Goal: Information Seeking & Learning: Learn about a topic

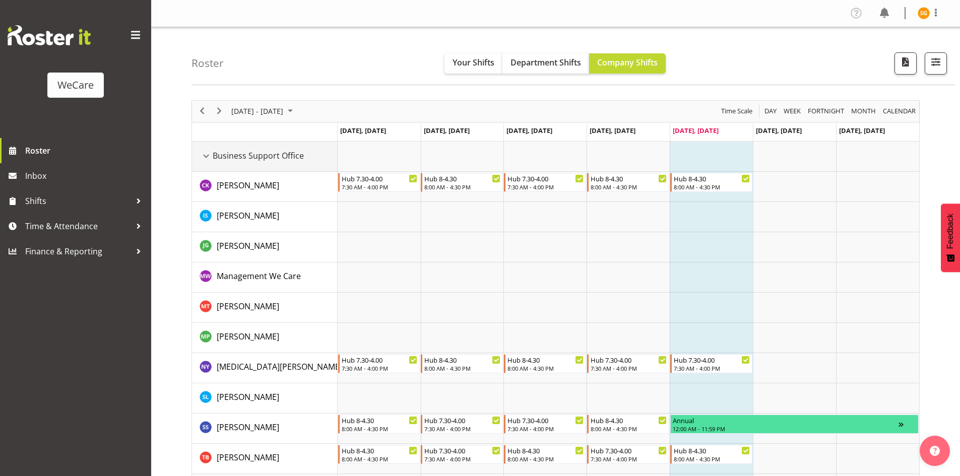
click at [206, 157] on div "Business Support Office resource" at bounding box center [206, 156] width 13 height 13
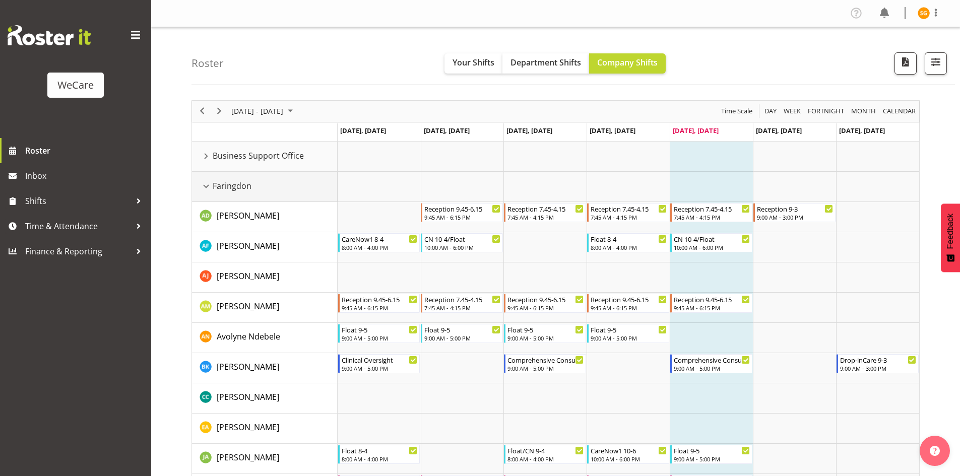
click at [207, 183] on div "Faringdon resource" at bounding box center [206, 186] width 13 height 13
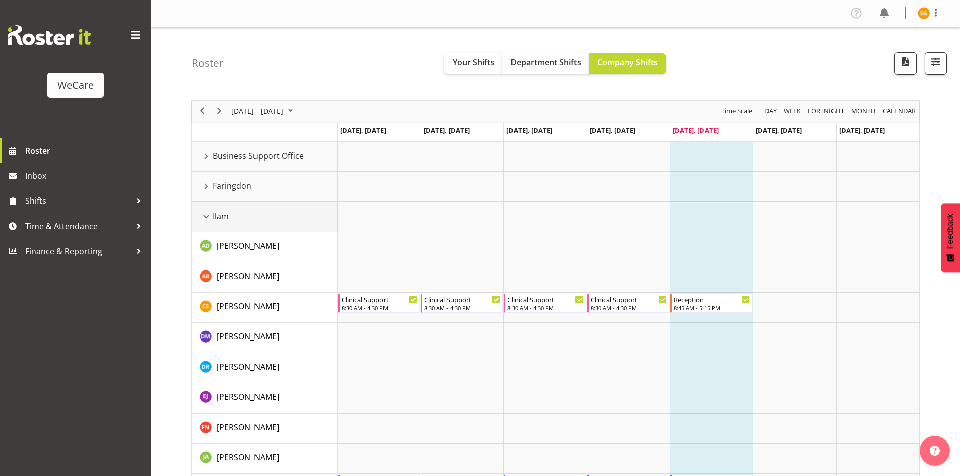
click at [206, 212] on td "Ilam" at bounding box center [265, 217] width 146 height 30
click at [204, 218] on div "Ilam resource" at bounding box center [206, 216] width 13 height 13
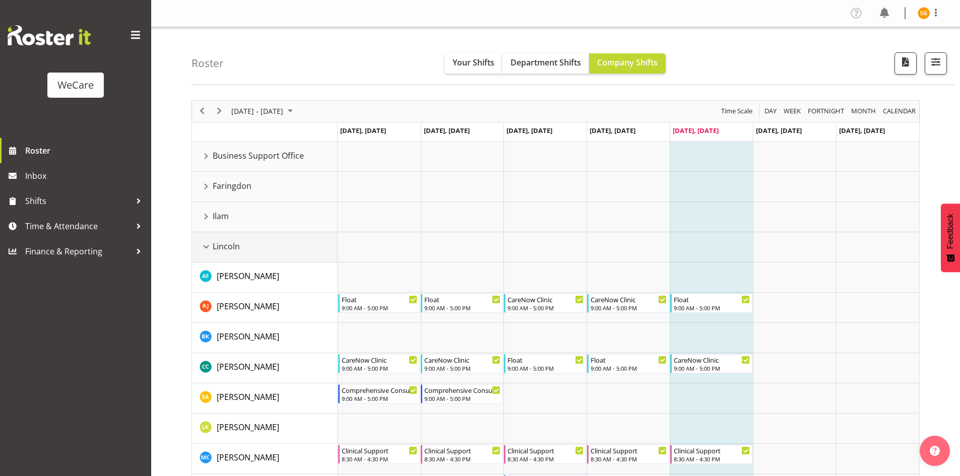
click at [205, 244] on div "Lincoln resource" at bounding box center [206, 246] width 13 height 13
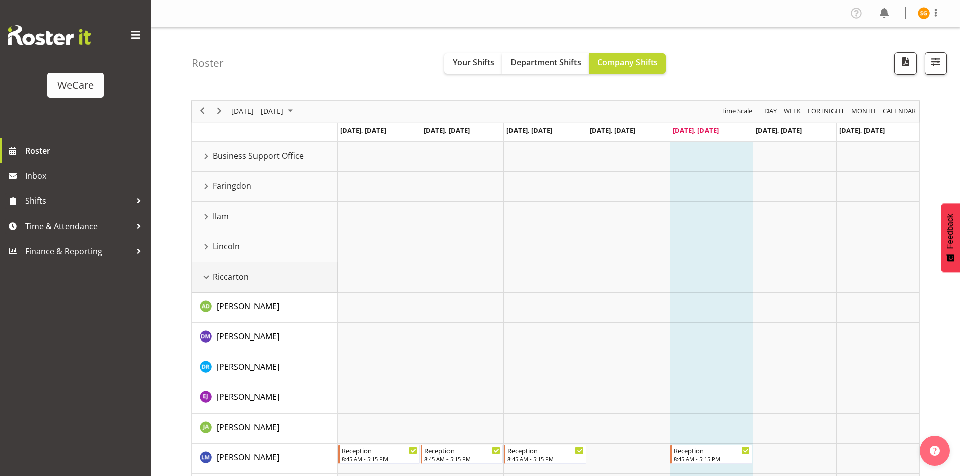
click at [208, 277] on div "Riccarton resource" at bounding box center [206, 277] width 13 height 13
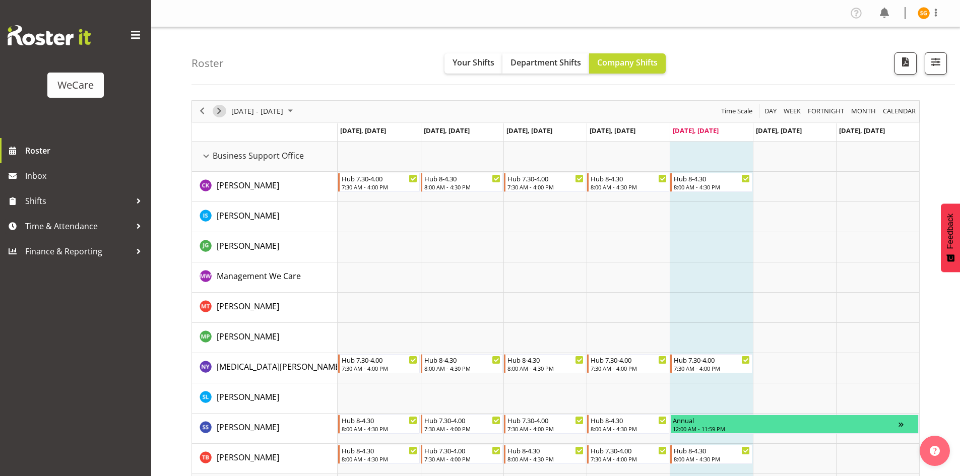
click at [215, 108] on span "Next" at bounding box center [219, 111] width 12 height 13
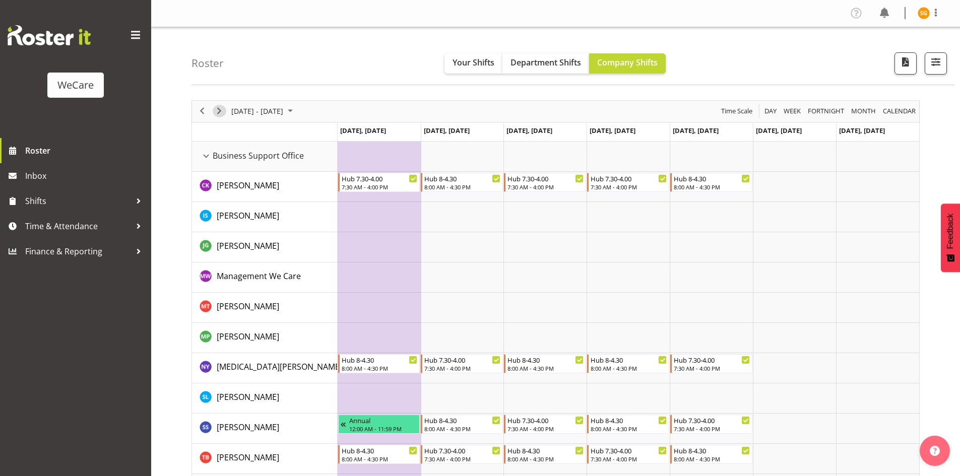
click at [215, 108] on span "Next" at bounding box center [219, 111] width 12 height 13
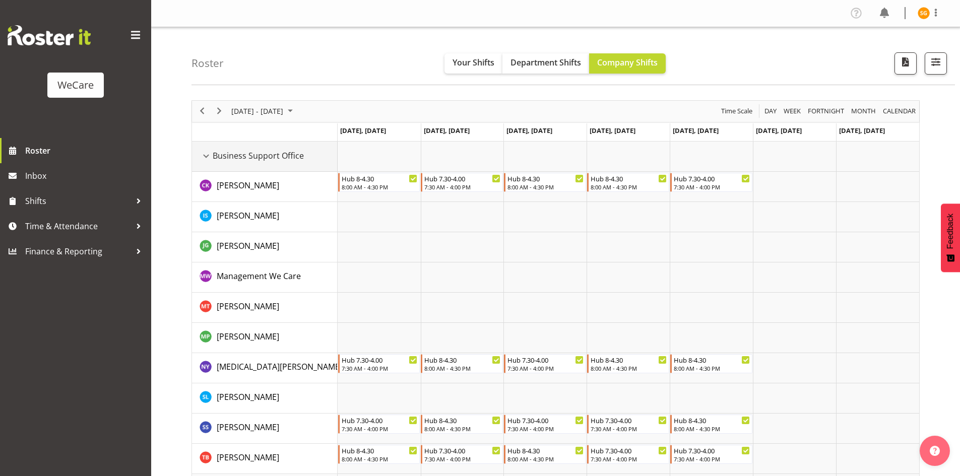
click at [204, 156] on div "Business Support Office resource" at bounding box center [206, 156] width 13 height 13
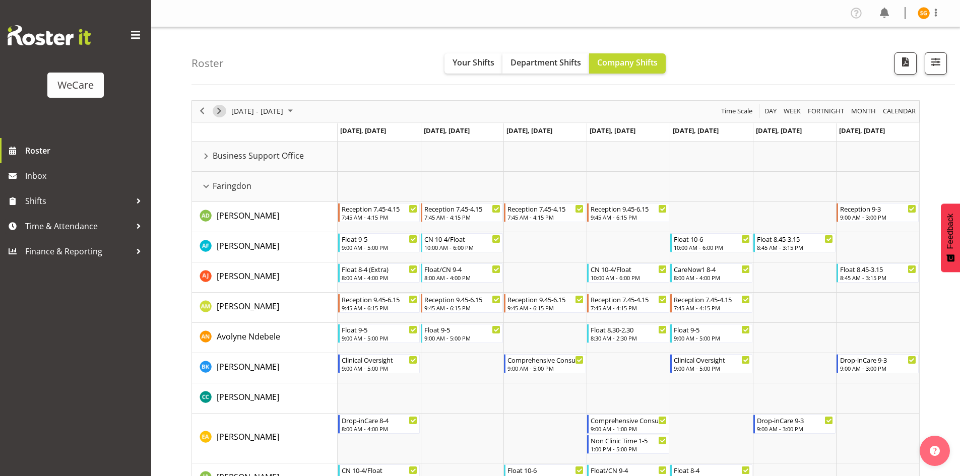
click at [221, 111] on span "Next" at bounding box center [219, 111] width 12 height 13
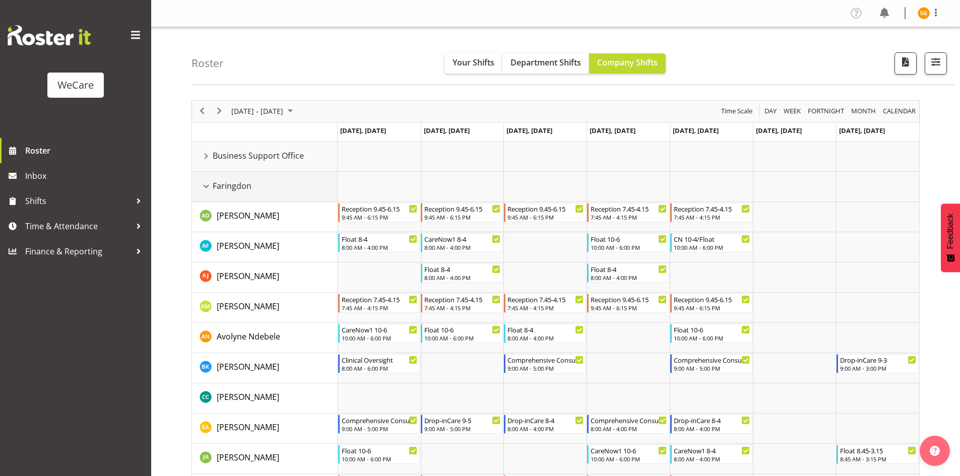
click at [208, 188] on div "Faringdon resource" at bounding box center [206, 186] width 13 height 13
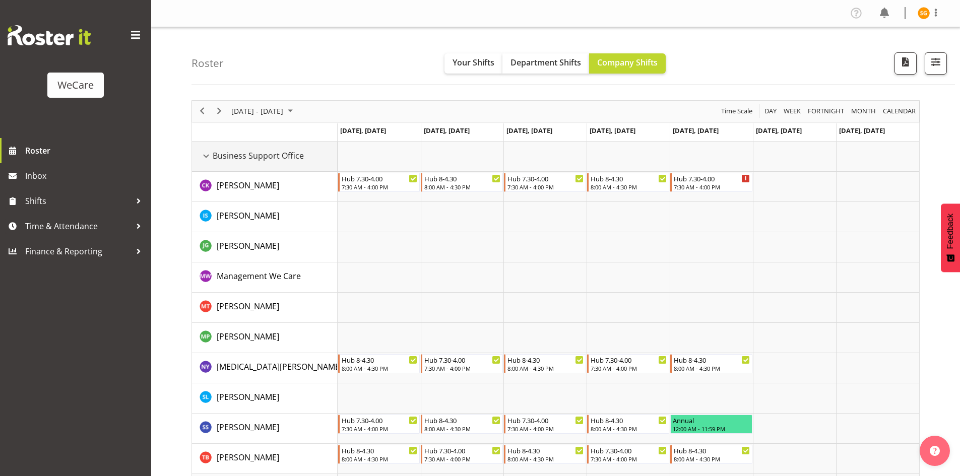
click at [204, 157] on div "Business Support Office resource" at bounding box center [206, 156] width 13 height 13
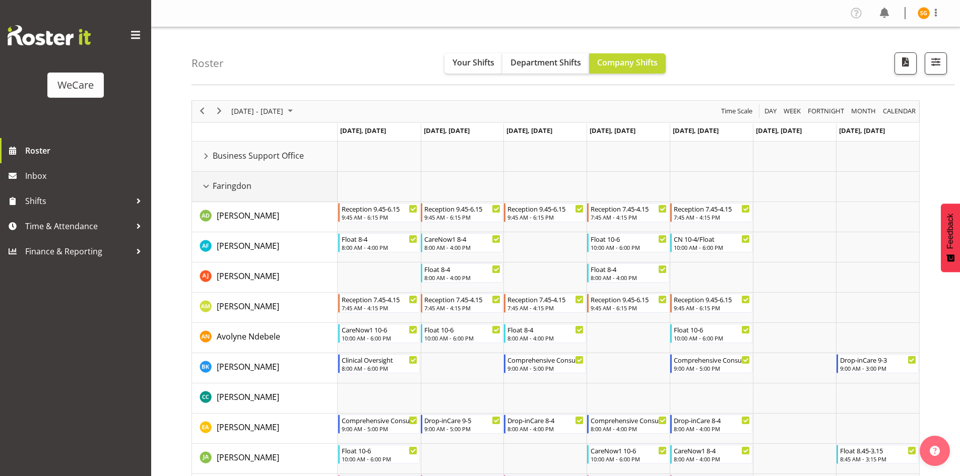
click at [206, 186] on div "Faringdon resource" at bounding box center [206, 186] width 13 height 13
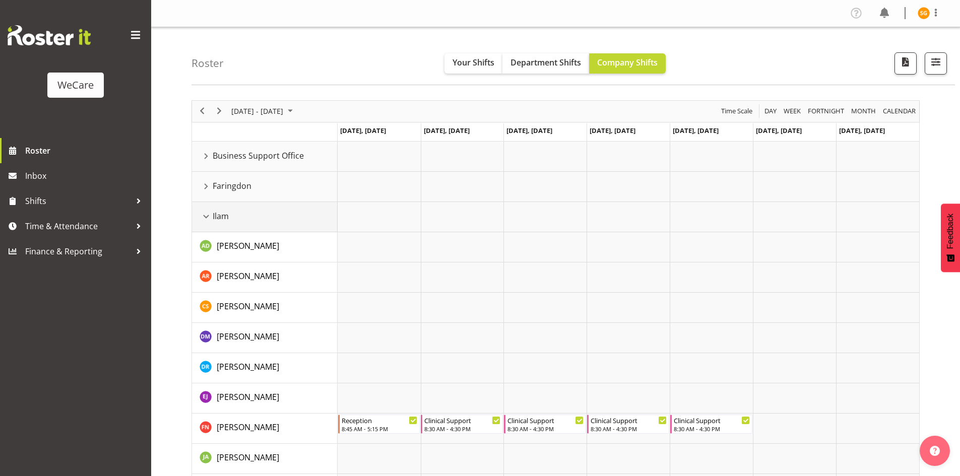
click at [207, 214] on div "Ilam resource" at bounding box center [206, 216] width 13 height 13
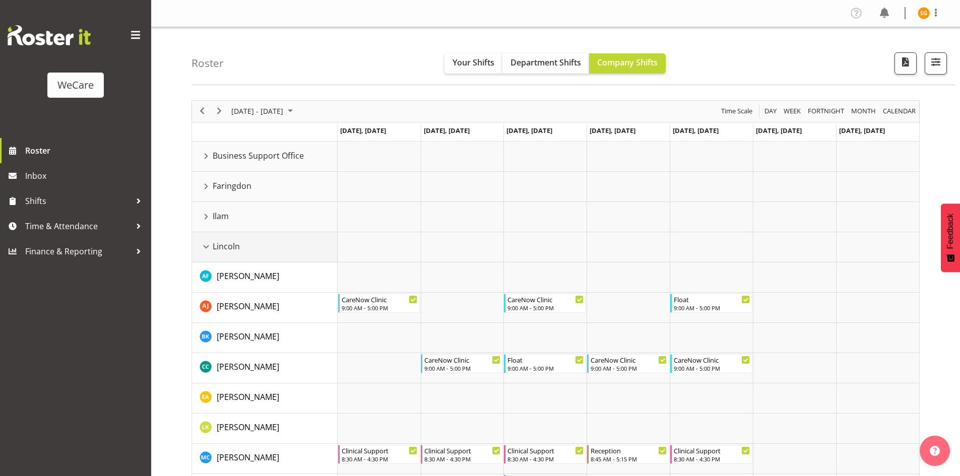
click at [206, 246] on div "Lincoln resource" at bounding box center [206, 246] width 13 height 13
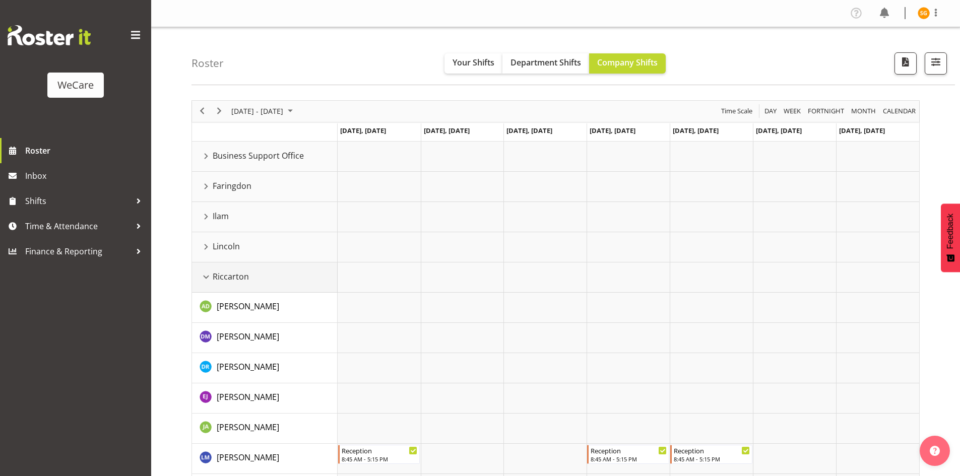
click at [205, 277] on div "Riccarton resource" at bounding box center [206, 277] width 13 height 13
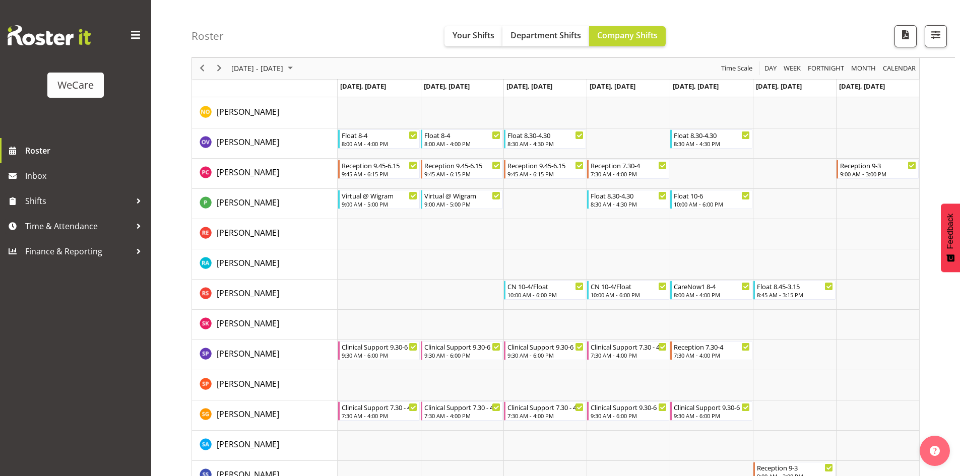
scroll to position [1209, 0]
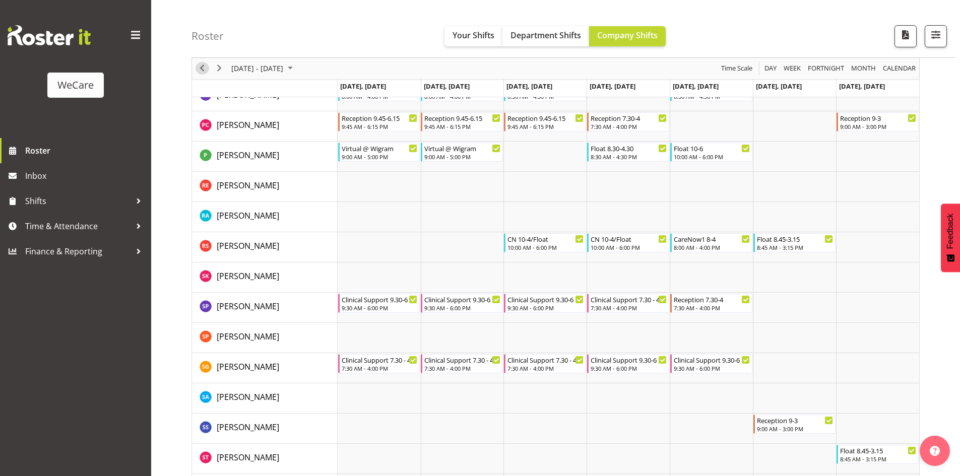
click at [202, 68] on span "Previous" at bounding box center [202, 68] width 12 height 13
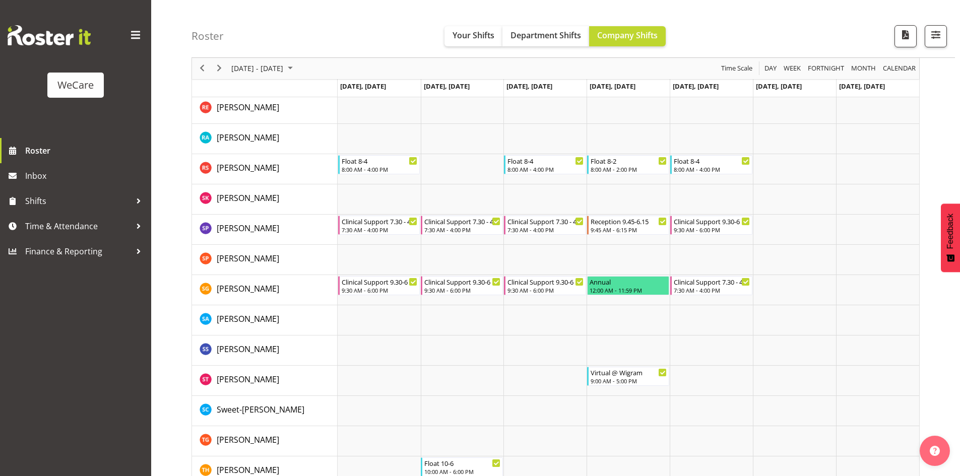
scroll to position [3729, 0]
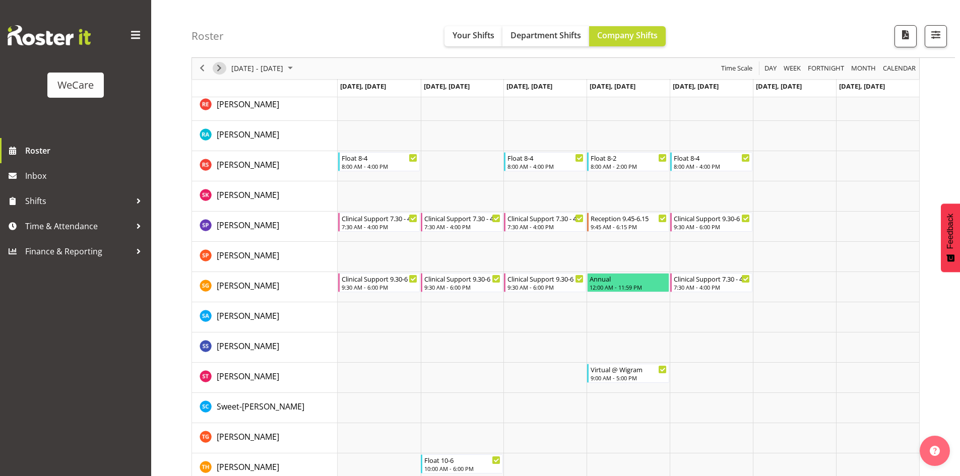
click at [218, 70] on span "Next" at bounding box center [219, 68] width 12 height 13
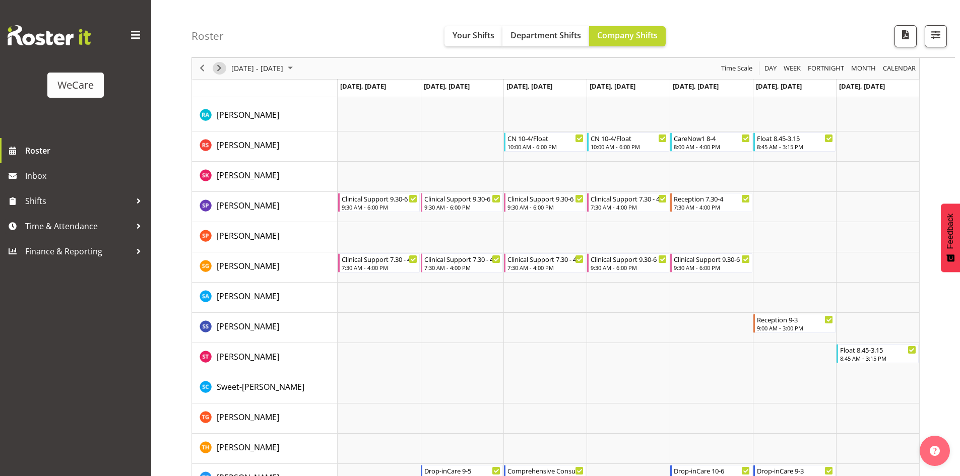
click at [220, 69] on span "Next" at bounding box center [219, 68] width 12 height 13
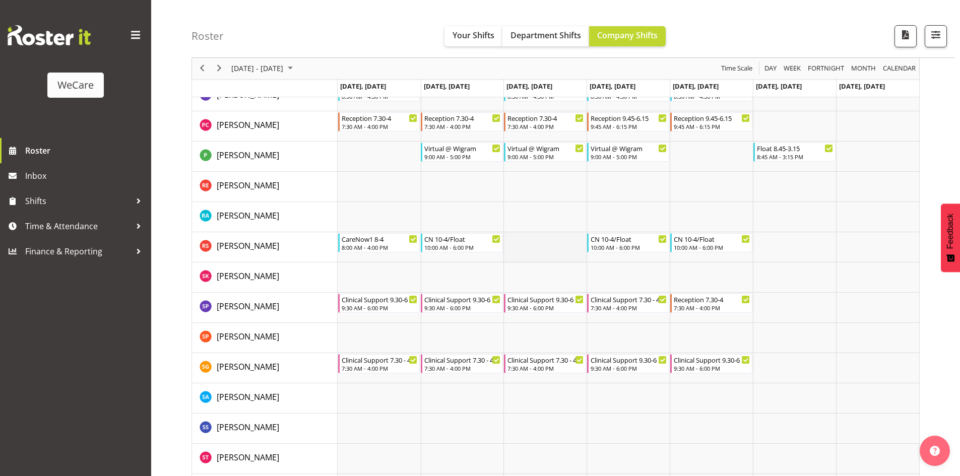
scroll to position [3679, 0]
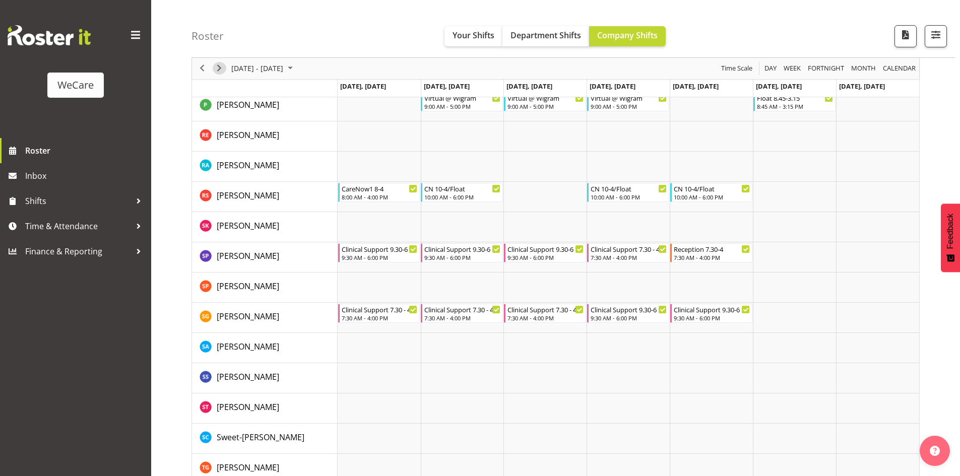
drag, startPoint x: 221, startPoint y: 69, endPoint x: 224, endPoint y: 91, distance: 22.3
click at [219, 68] on span "Next" at bounding box center [219, 68] width 12 height 13
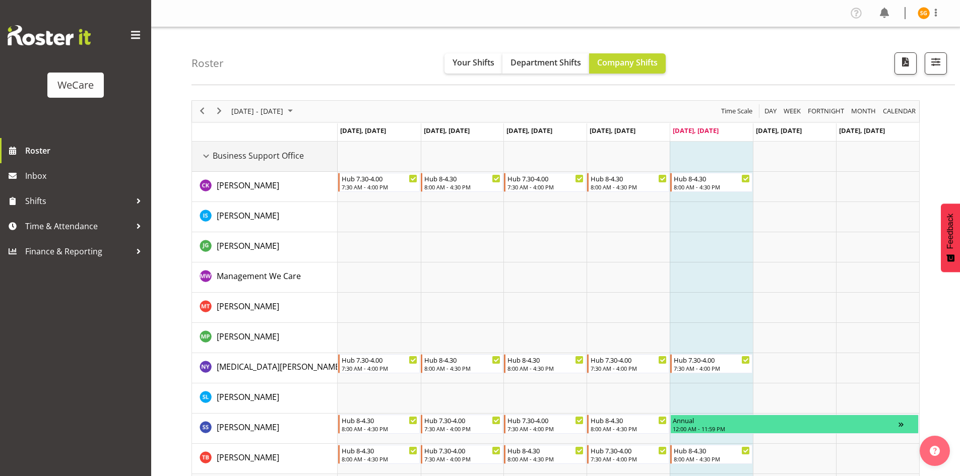
click at [210, 156] on div "Business Support Office resource" at bounding box center [206, 156] width 13 height 13
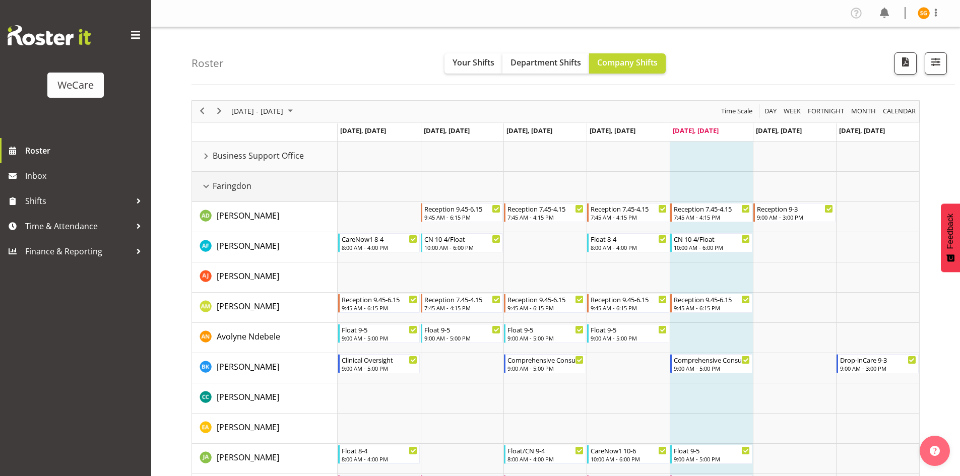
click at [208, 188] on div "Faringdon resource" at bounding box center [206, 186] width 13 height 13
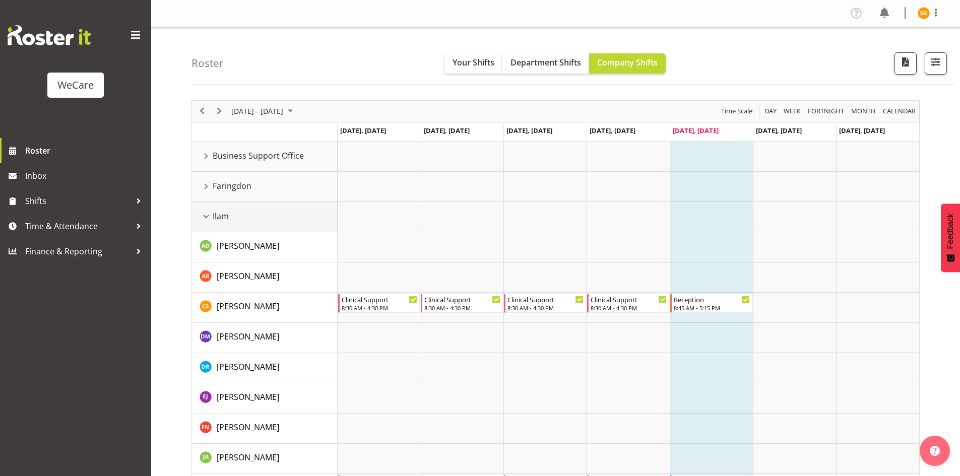
click at [206, 217] on div "Ilam resource" at bounding box center [206, 216] width 13 height 13
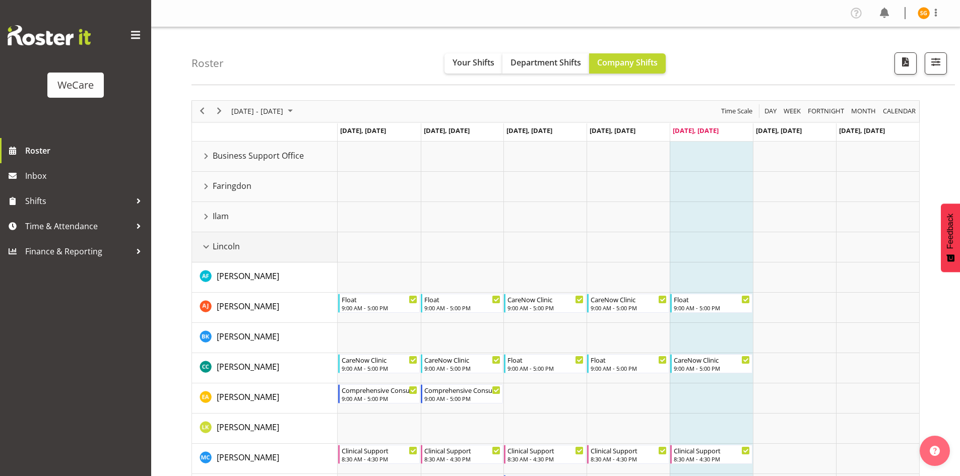
click at [209, 247] on div "Lincoln resource" at bounding box center [206, 246] width 13 height 13
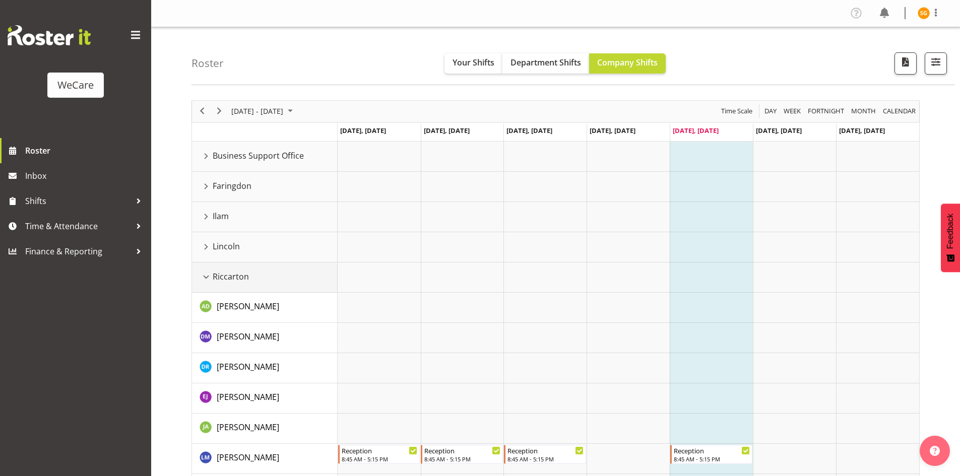
click at [207, 274] on div "Riccarton resource" at bounding box center [206, 277] width 13 height 13
